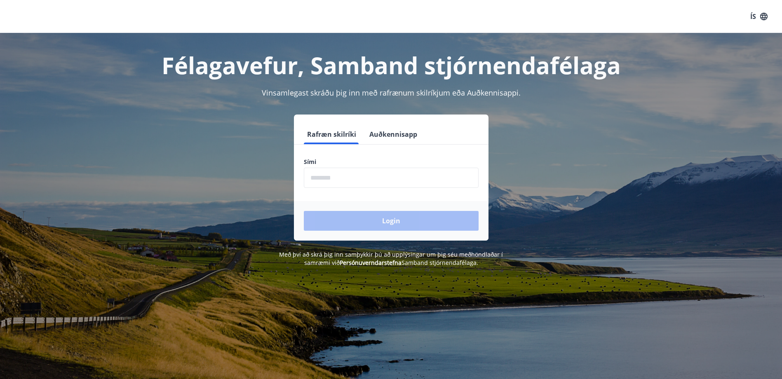
click at [348, 181] on input "phone" at bounding box center [391, 178] width 175 height 20
type input "********"
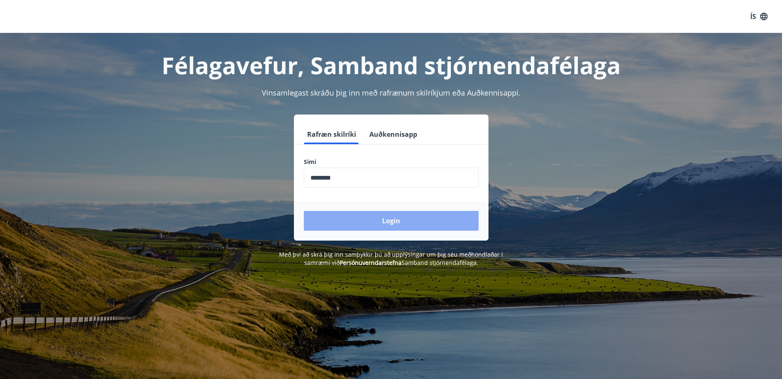
click at [388, 225] on button "Login" at bounding box center [391, 221] width 175 height 20
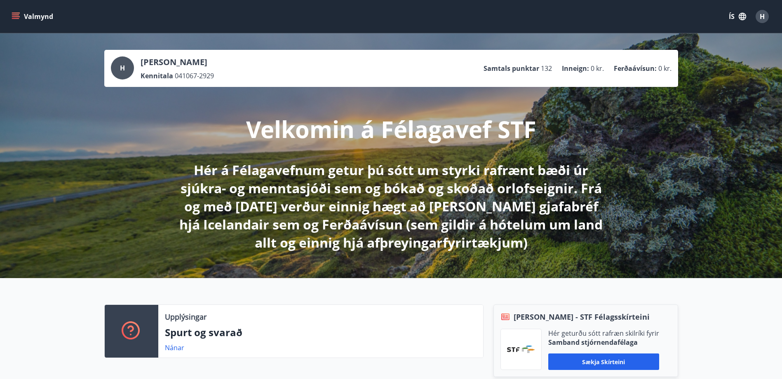
click at [14, 16] on icon "menu" at bounding box center [16, 16] width 8 height 8
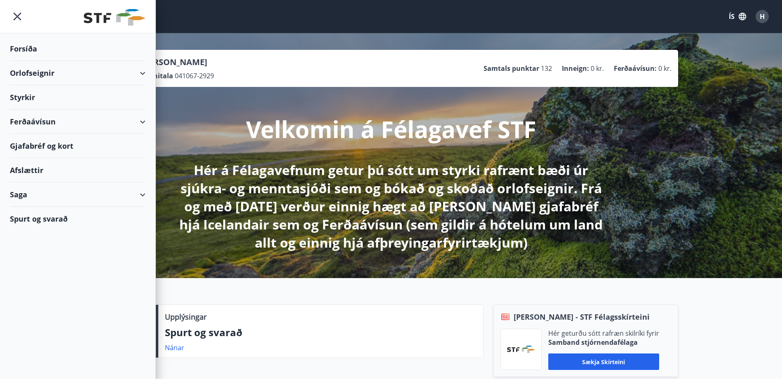
click at [144, 72] on div "Orlofseignir" at bounding box center [78, 73] width 136 height 24
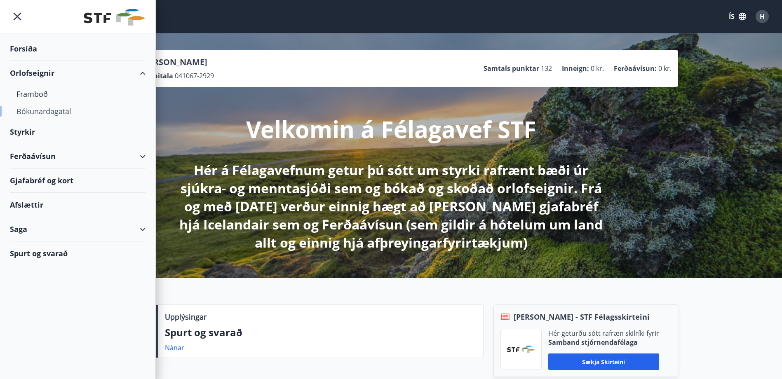
click at [52, 112] on div "Bókunardagatal" at bounding box center [77, 111] width 122 height 17
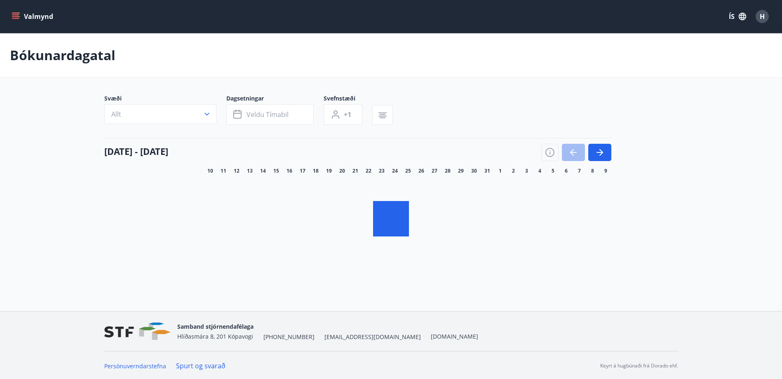
click at [207, 118] on icon "button" at bounding box center [207, 114] width 8 height 8
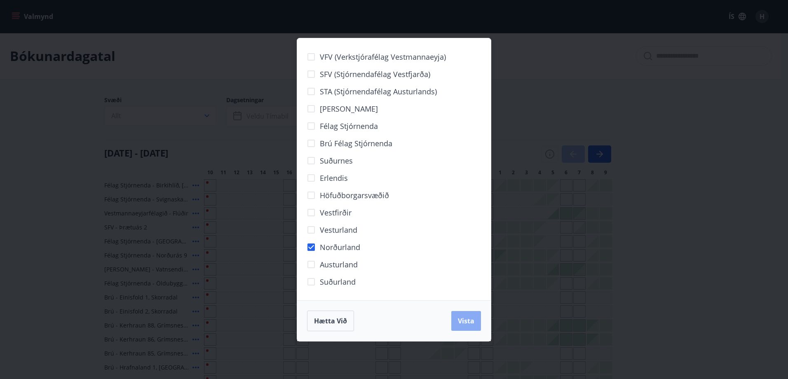
click at [458, 323] on span "Vista" at bounding box center [466, 321] width 16 height 9
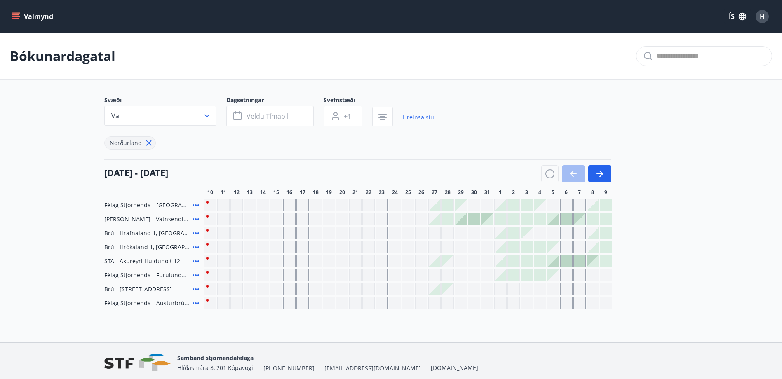
click at [503, 263] on div at bounding box center [501, 262] width 12 height 12
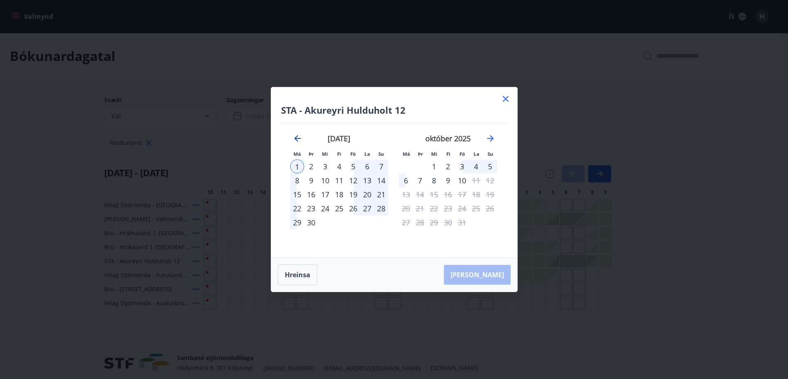
click at [299, 141] on icon "Move backward to switch to the previous month." at bounding box center [298, 139] width 10 height 10
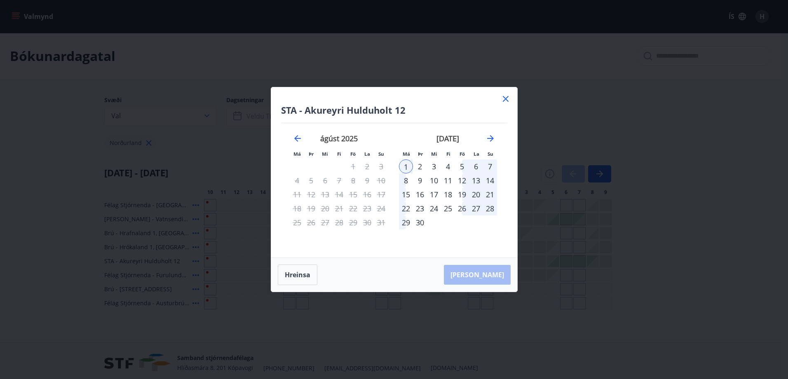
click at [508, 100] on icon at bounding box center [506, 99] width 10 height 10
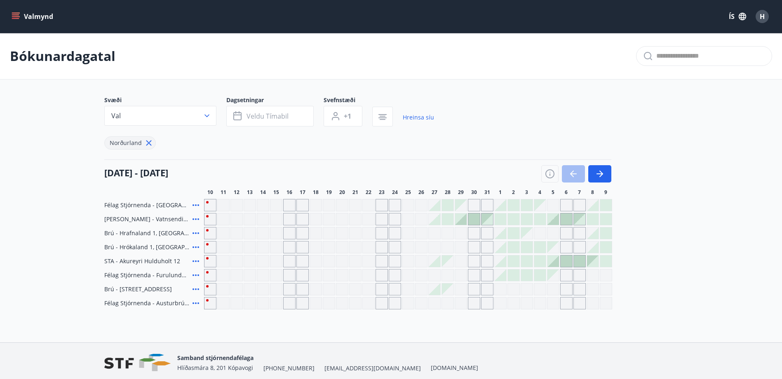
click at [194, 262] on icon at bounding box center [196, 261] width 10 height 10
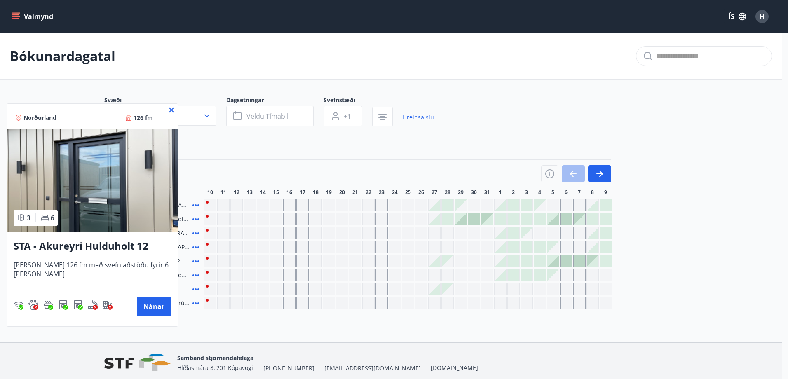
click at [122, 200] on img at bounding box center [92, 181] width 171 height 104
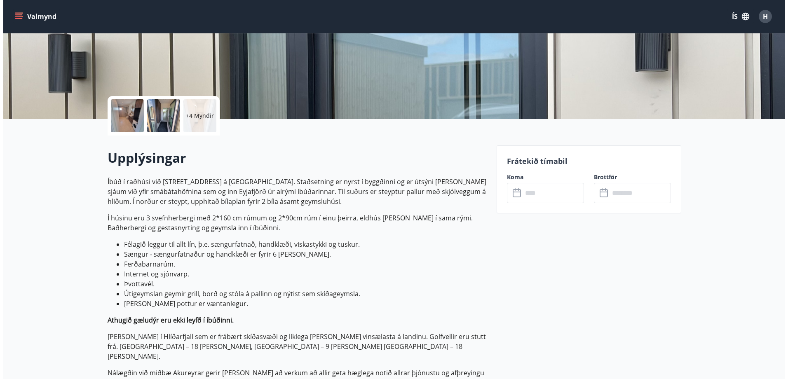
scroll to position [41, 0]
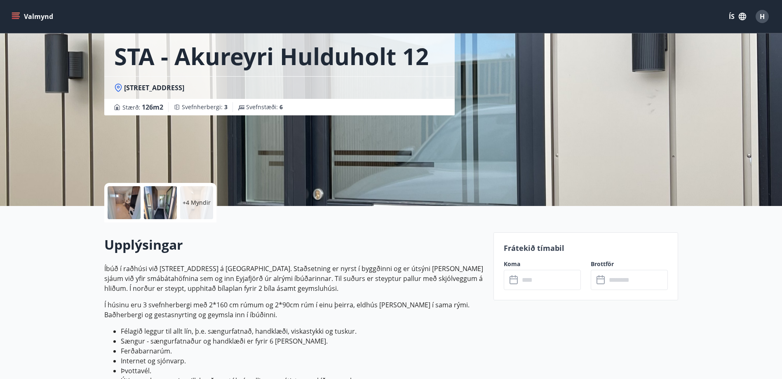
click at [199, 201] on p "+4 Myndir" at bounding box center [197, 203] width 28 height 8
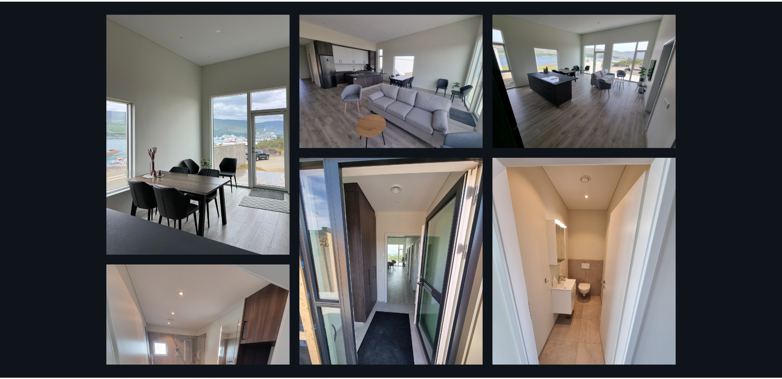
scroll to position [0, 0]
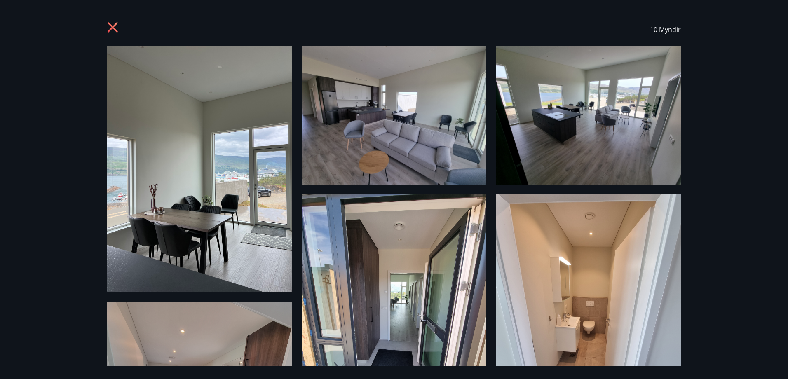
click at [113, 27] on icon at bounding box center [113, 27] width 2 height 2
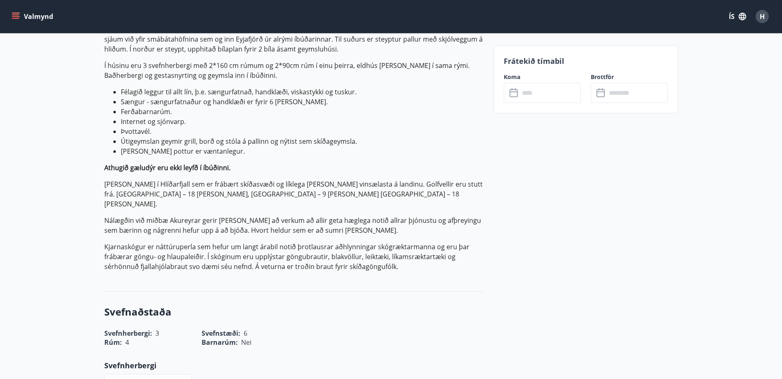
scroll to position [266, 0]
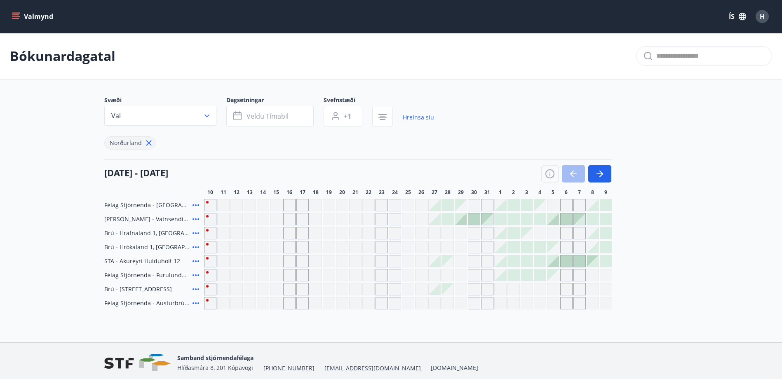
click at [193, 259] on icon at bounding box center [196, 261] width 10 height 10
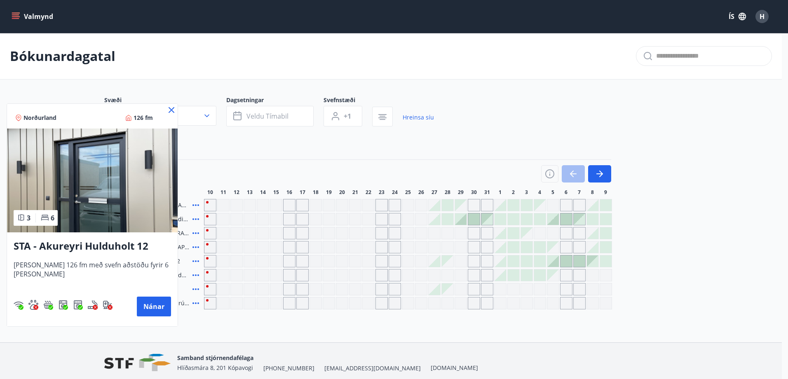
click at [319, 138] on div at bounding box center [394, 189] width 788 height 379
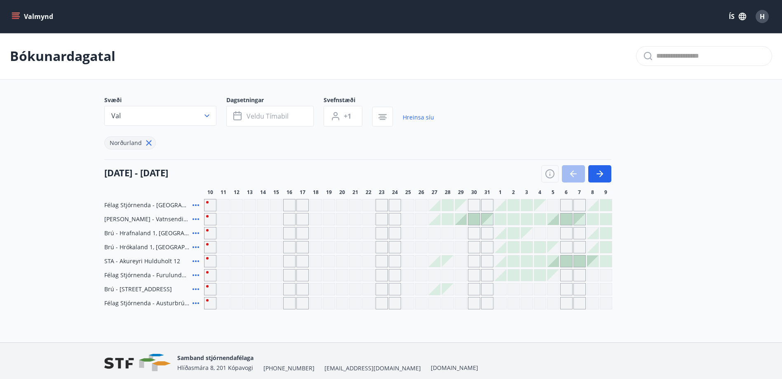
click at [554, 262] on div at bounding box center [554, 262] width 12 height 12
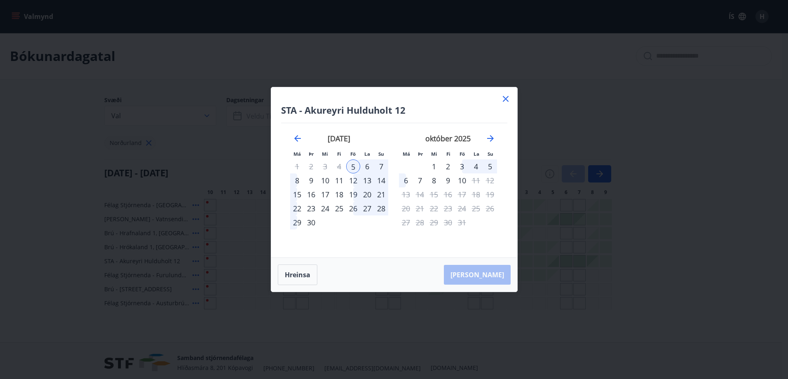
click at [382, 166] on div "7" at bounding box center [381, 167] width 14 height 14
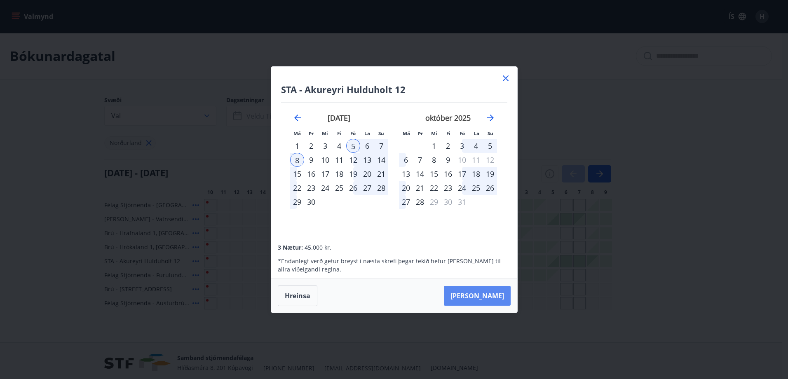
click at [491, 295] on button "[PERSON_NAME]" at bounding box center [477, 296] width 67 height 20
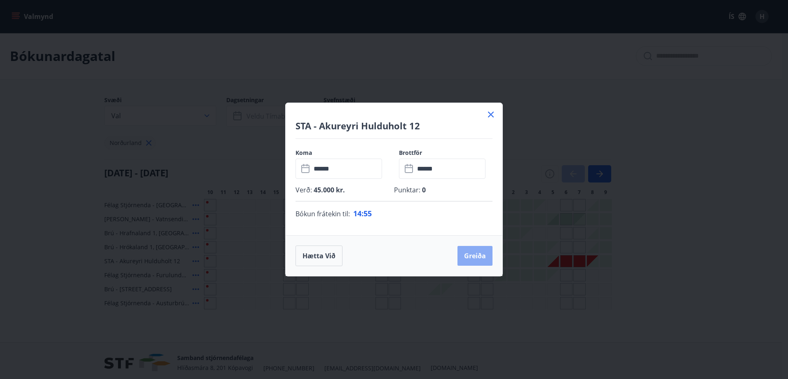
click at [479, 254] on button "Greiða" at bounding box center [475, 256] width 35 height 20
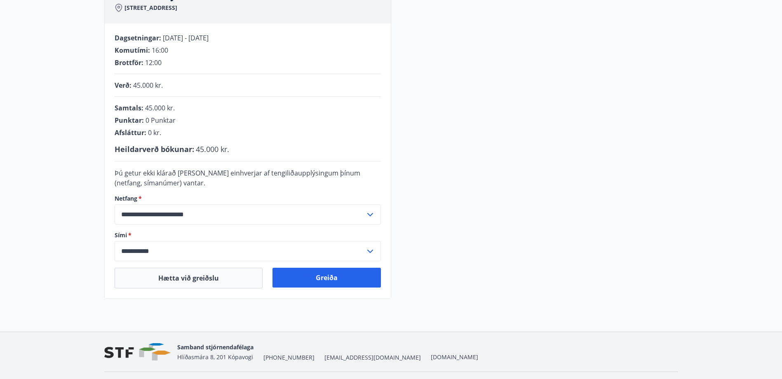
scroll to position [166, 0]
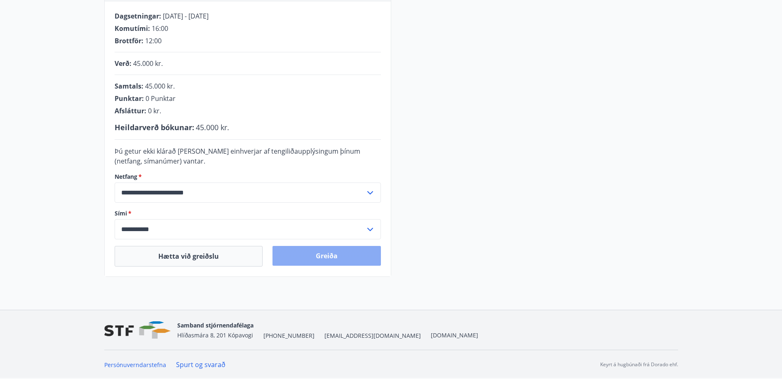
click at [329, 257] on button "Greiða" at bounding box center [327, 256] width 108 height 20
